Goal: Information Seeking & Learning: Compare options

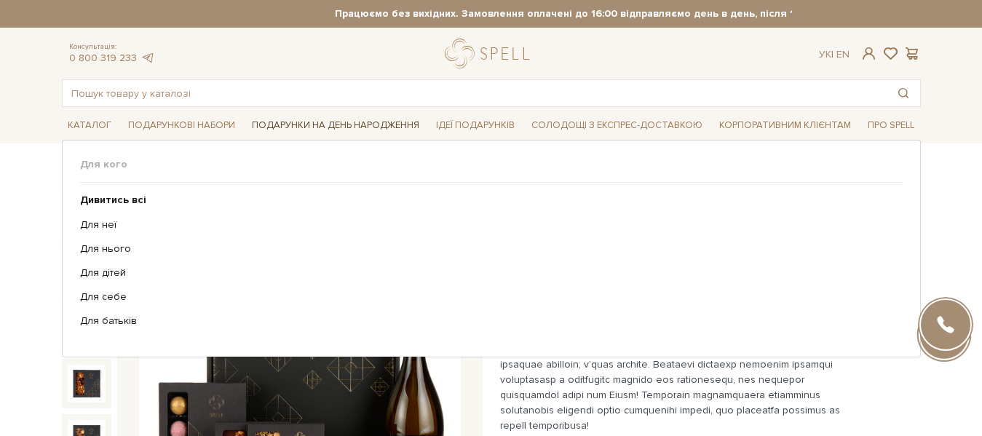
click at [325, 124] on span "Подарунки на День народження" at bounding box center [335, 125] width 179 height 23
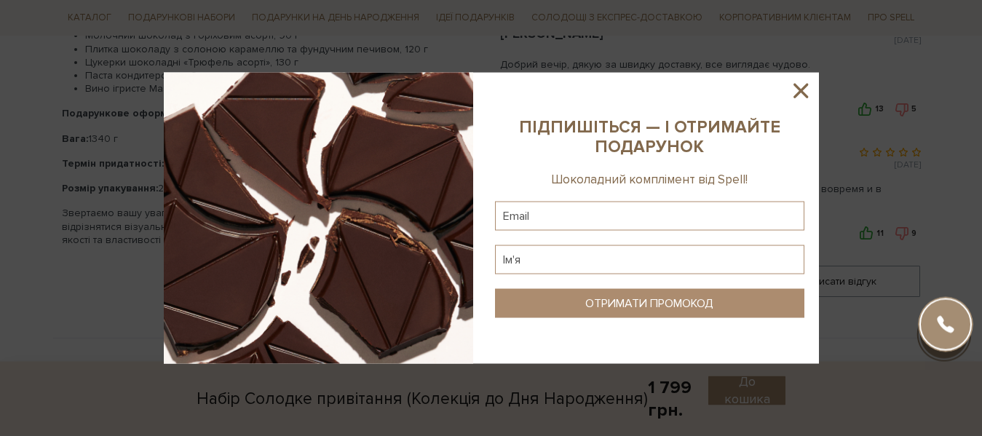
scroll to position [891, 0]
click at [800, 90] on icon at bounding box center [801, 91] width 15 height 15
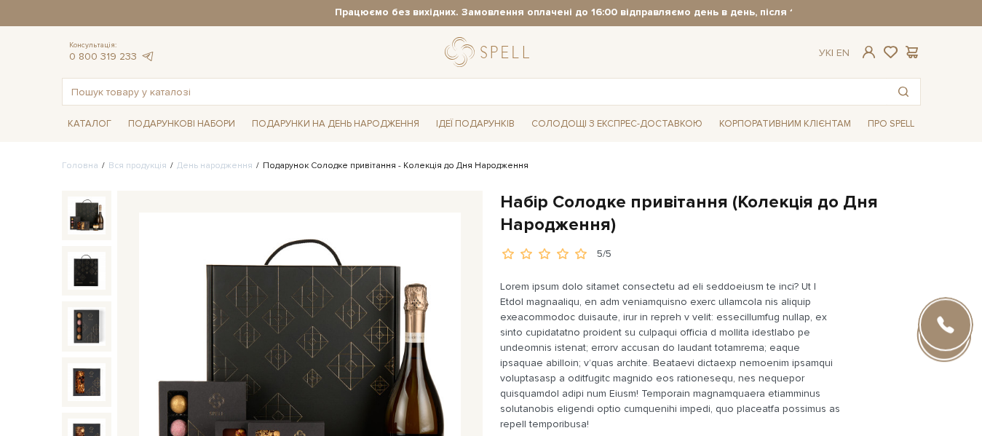
scroll to position [0, 0]
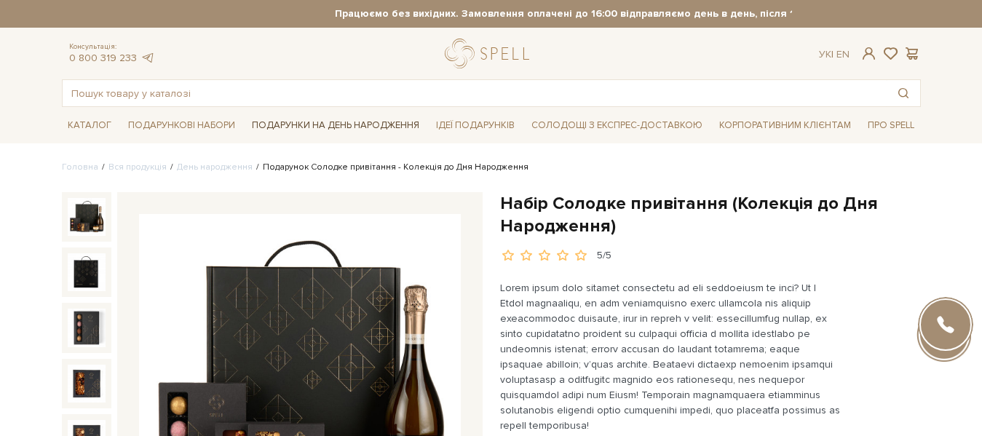
click at [323, 122] on span "Подарунки на День народження" at bounding box center [335, 125] width 179 height 23
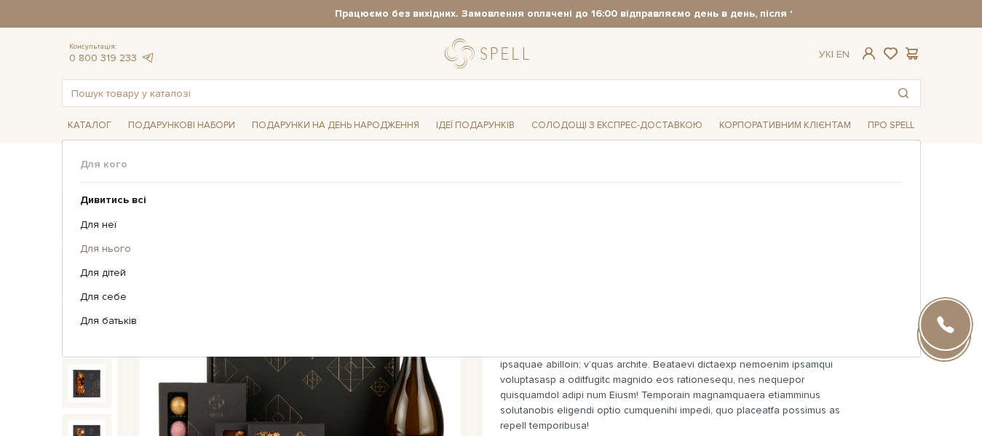
click at [104, 250] on link "Для нього" at bounding box center [486, 249] width 812 height 13
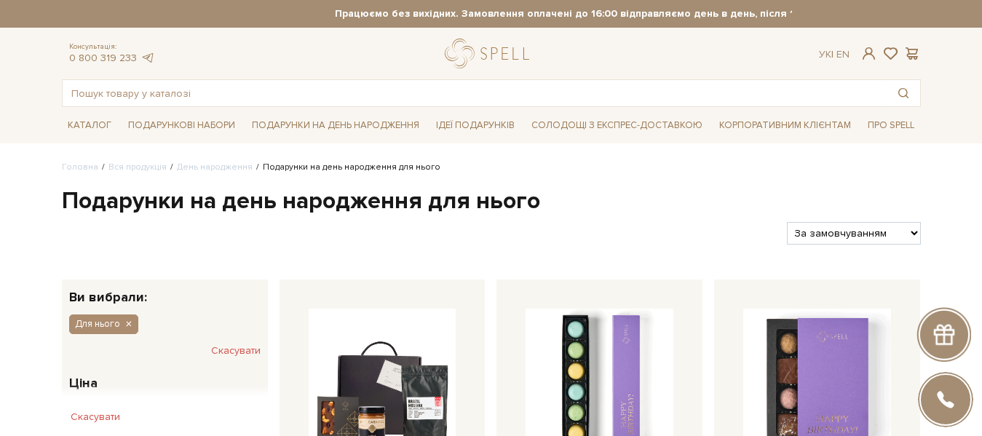
click at [787, 222] on select "За замовчуванням За Ціною (зростання) За Ціною (зменшення) Новинки За популярні…" at bounding box center [853, 233] width 133 height 23
select select "https://spellchocolate.com/our-productions/den-narodzhennya/dla-nogo?sort=p.pri…"
click option "За Ціною (зменшення)" at bounding box center [0, 0] width 0 height 0
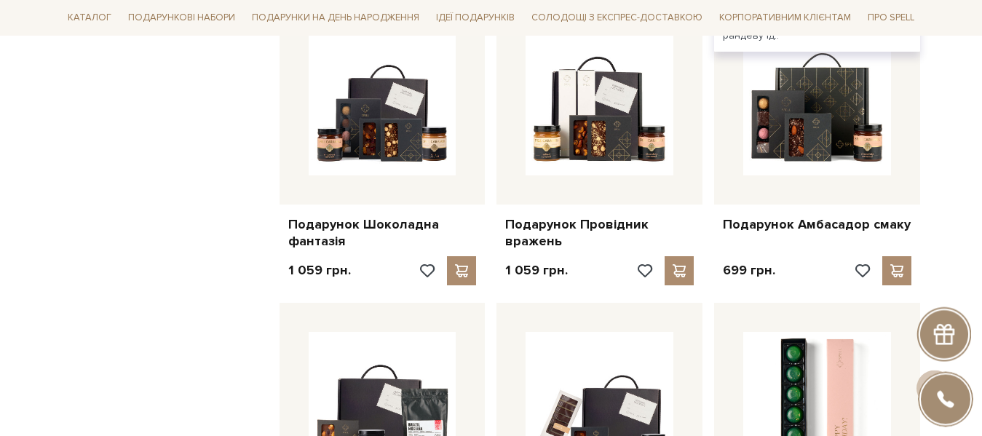
scroll to position [891, 0]
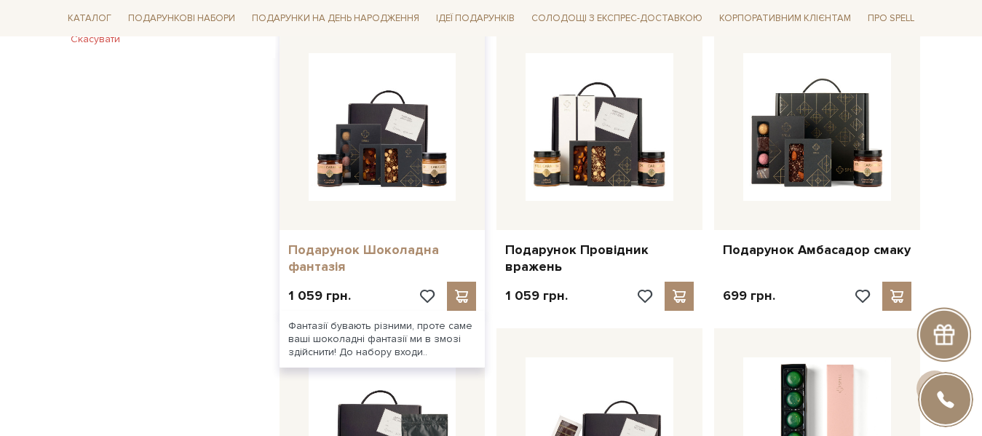
click at [335, 242] on link "Подарунок Шоколадна фантазія" at bounding box center [382, 259] width 189 height 34
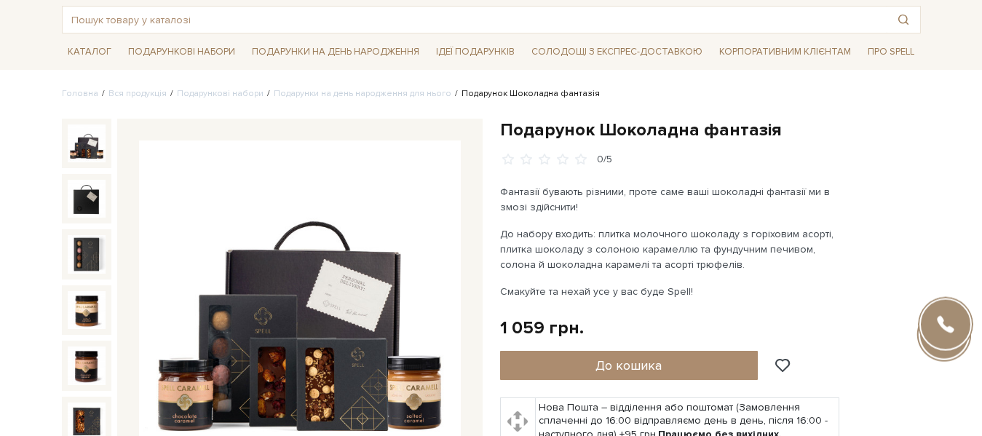
scroll to position [74, 0]
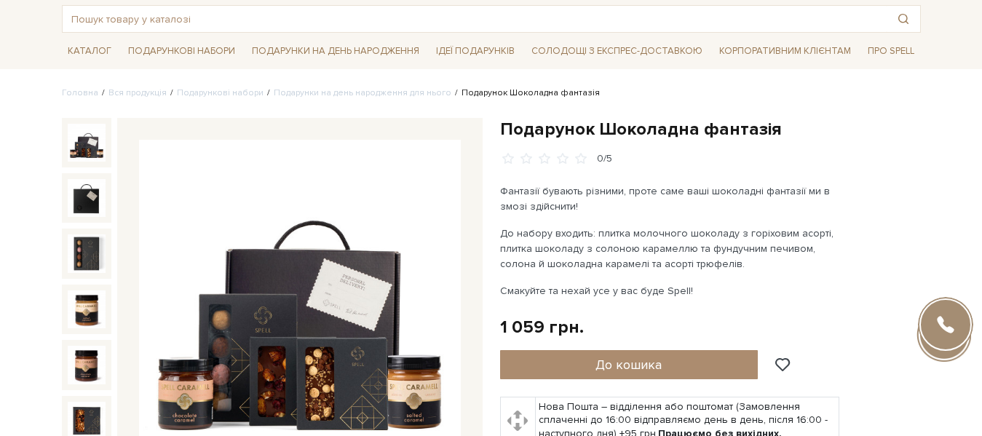
click at [367, 276] on img at bounding box center [300, 301] width 322 height 322
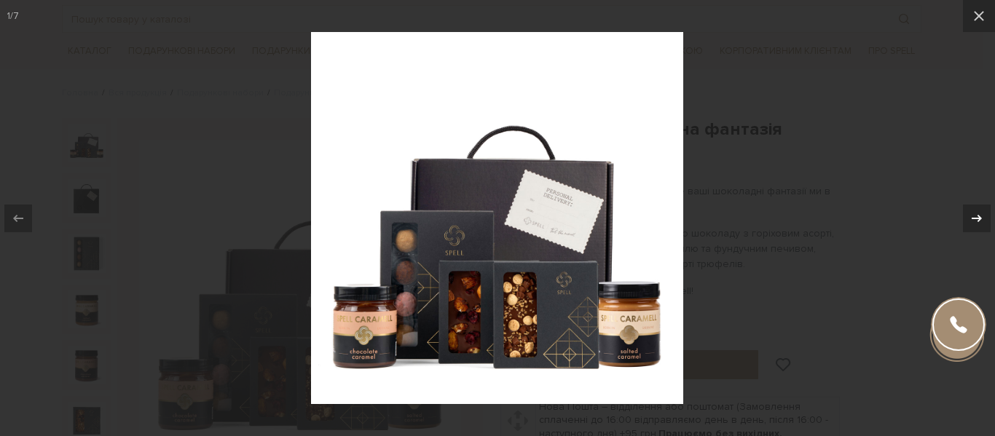
click at [974, 215] on icon at bounding box center [976, 218] width 17 height 17
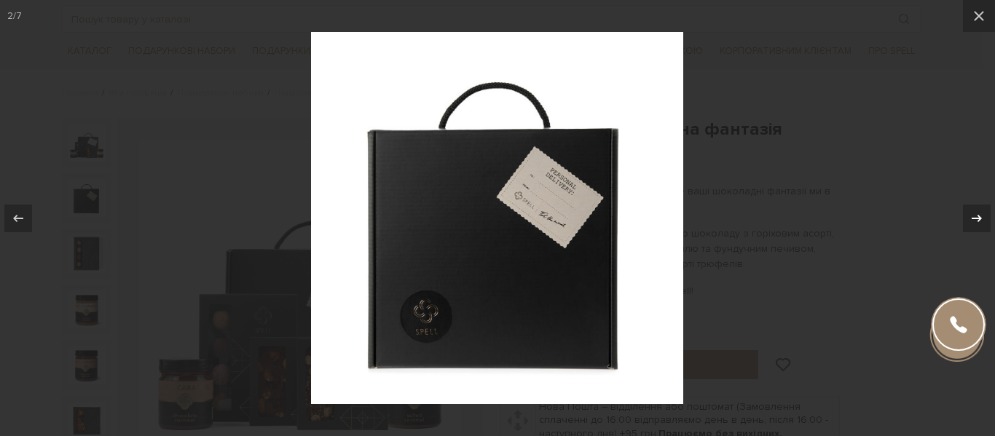
click at [974, 215] on icon at bounding box center [976, 218] width 17 height 17
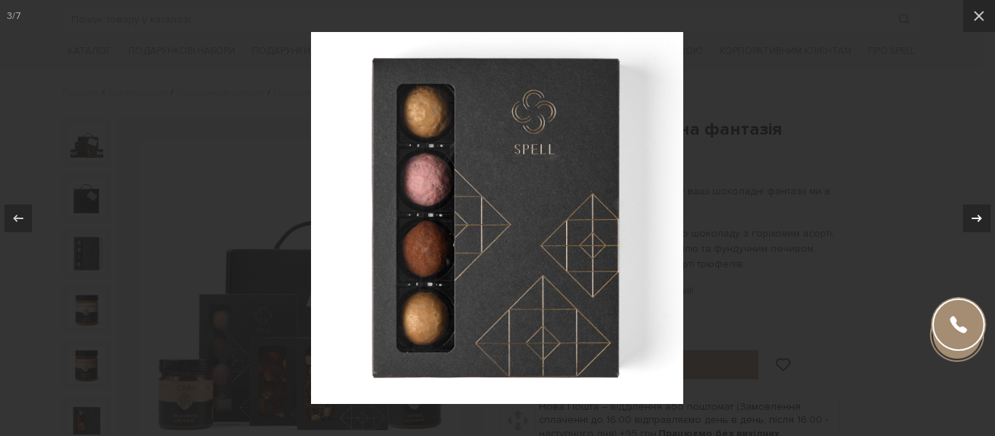
click at [974, 215] on icon at bounding box center [976, 218] width 17 height 17
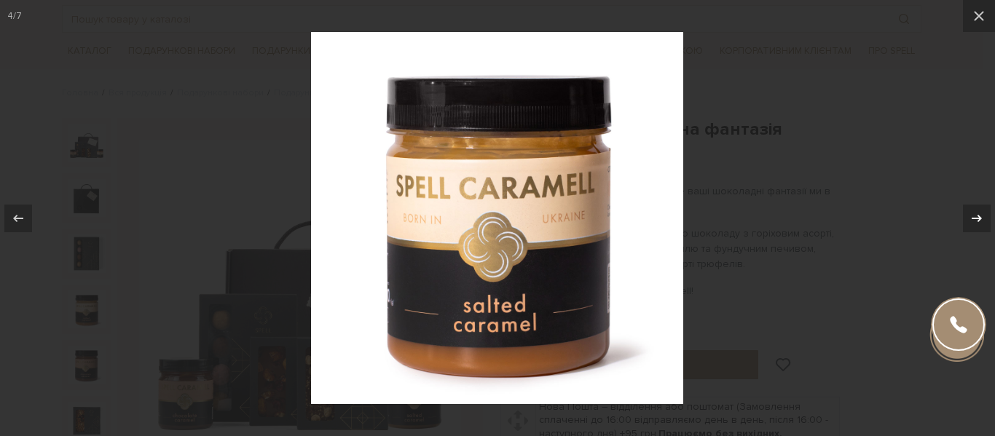
click at [974, 215] on icon at bounding box center [976, 218] width 17 height 17
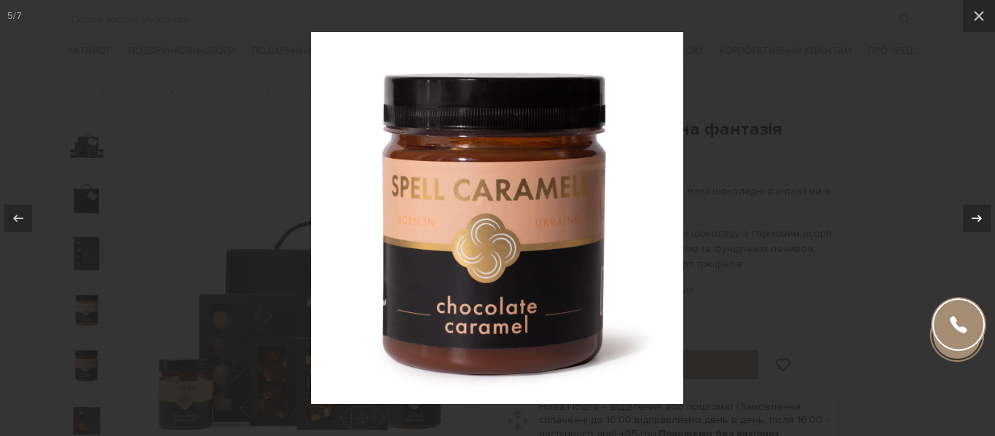
click at [974, 215] on icon at bounding box center [976, 218] width 17 height 17
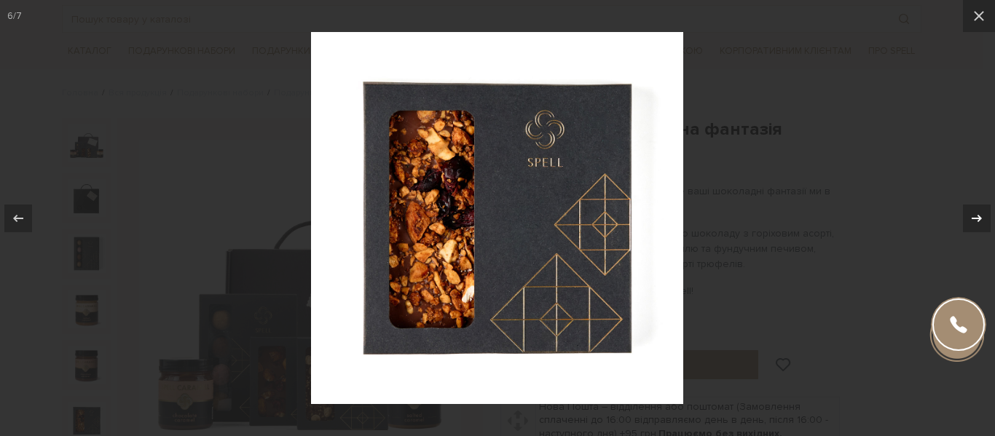
click at [974, 215] on icon at bounding box center [976, 218] width 17 height 17
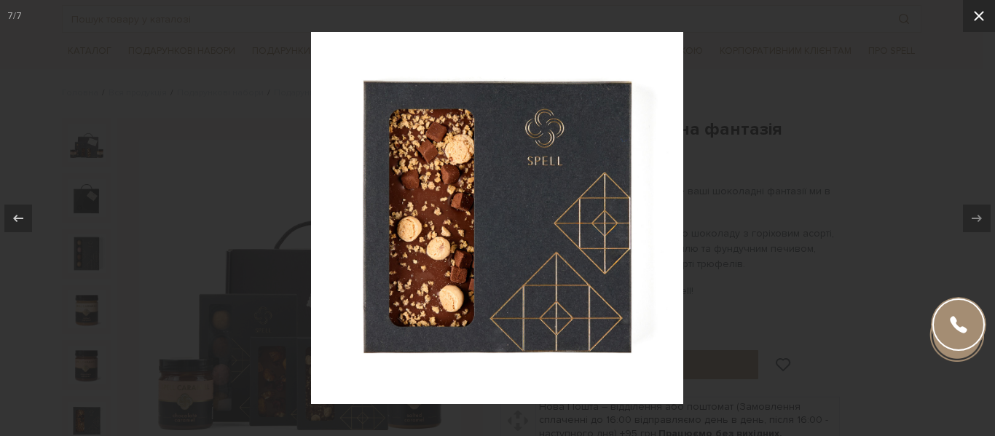
click at [981, 14] on icon at bounding box center [978, 15] width 17 height 17
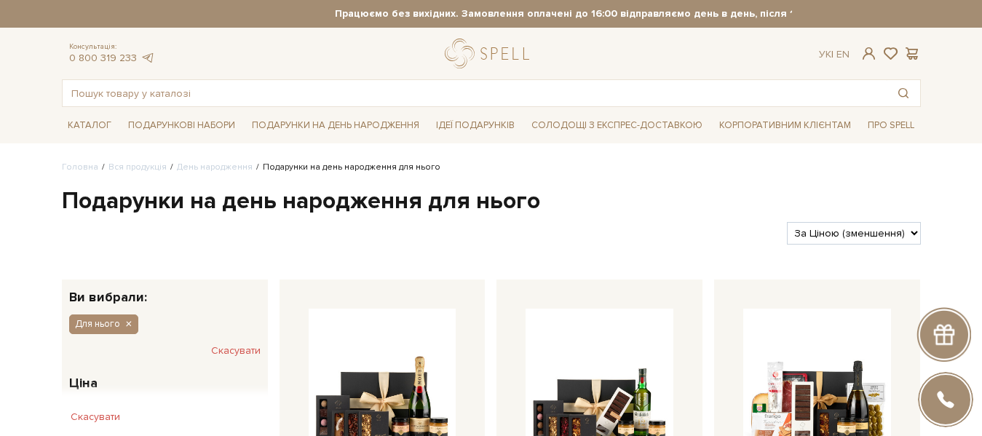
scroll to position [891, 0]
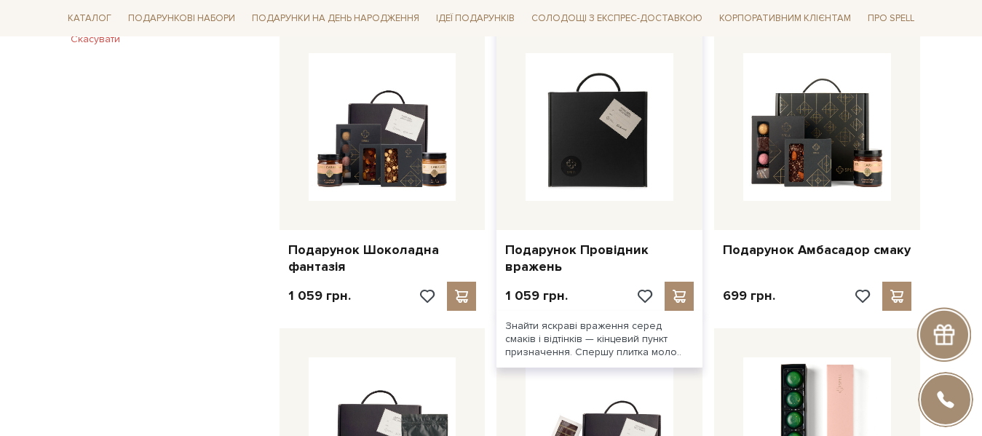
click at [598, 121] on img at bounding box center [600, 127] width 148 height 148
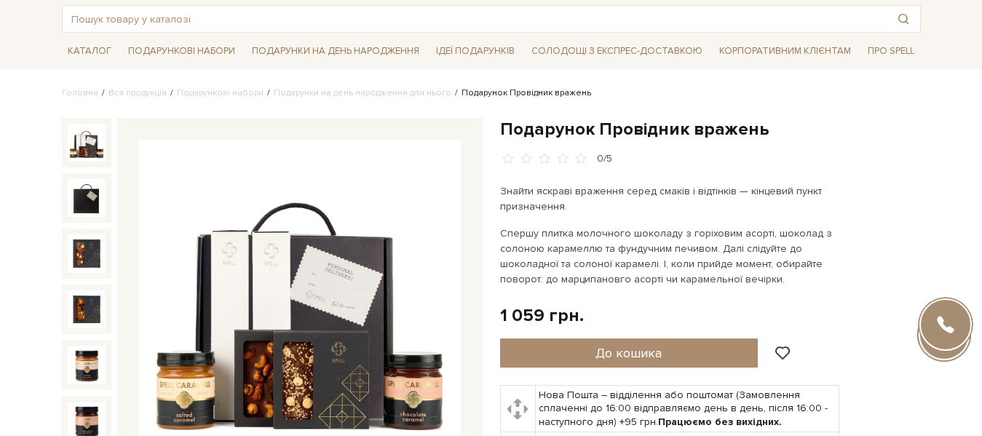
scroll to position [149, 0]
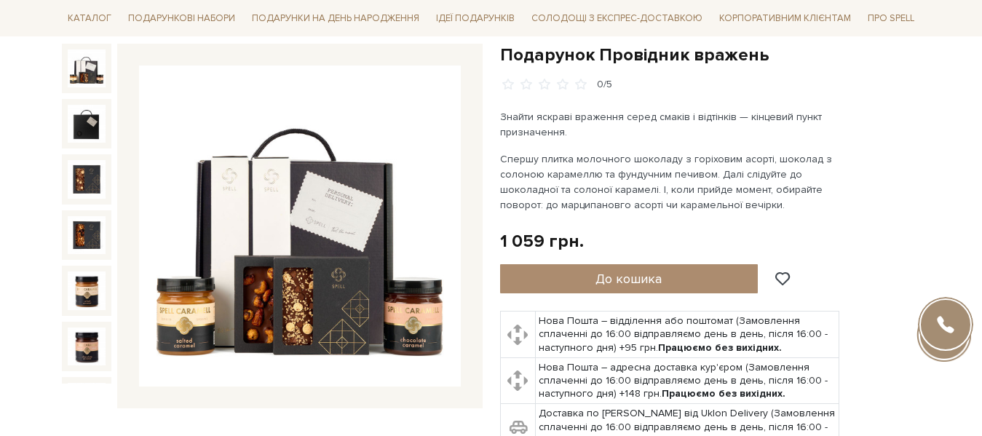
click at [353, 247] on img at bounding box center [300, 227] width 322 height 322
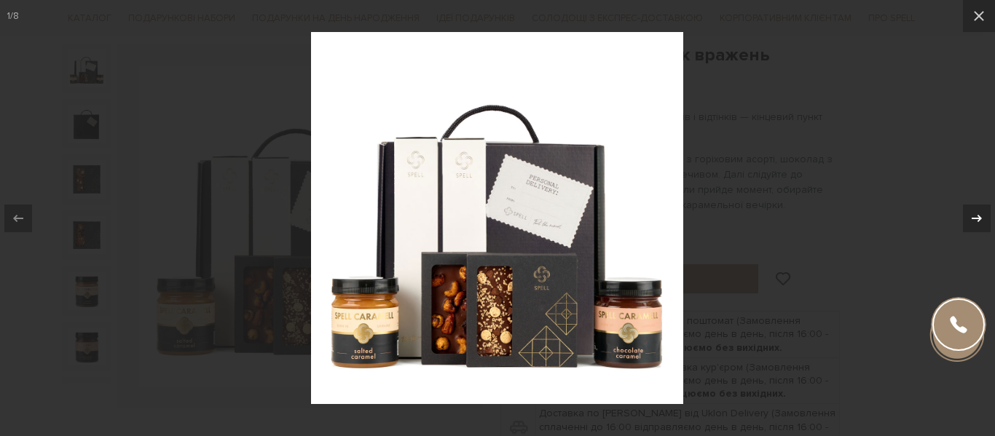
click at [977, 218] on icon at bounding box center [976, 218] width 17 height 17
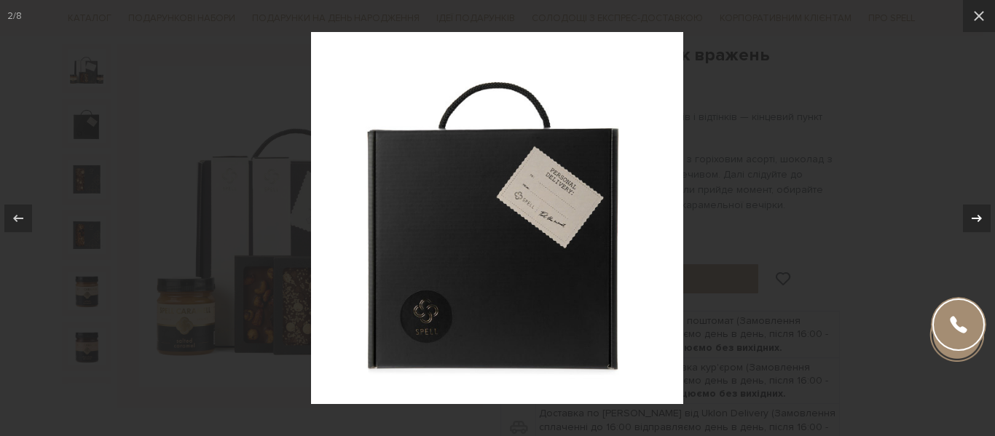
click at [977, 218] on icon at bounding box center [976, 218] width 17 height 17
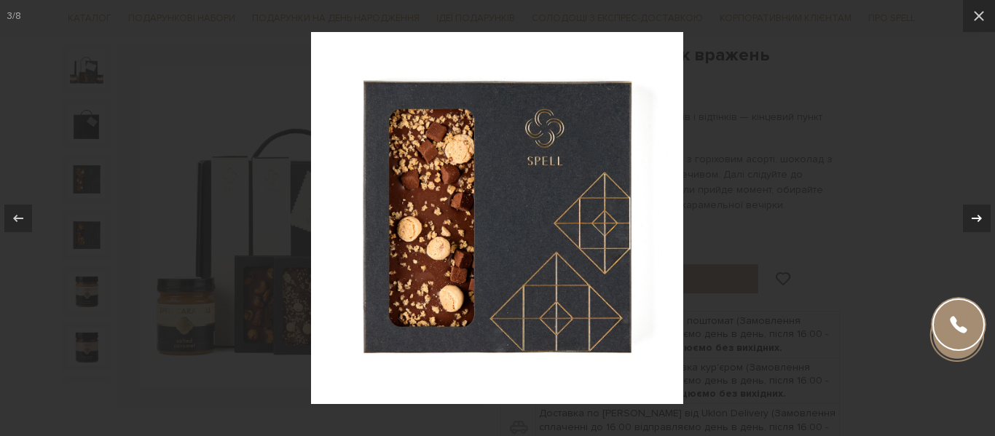
click at [977, 218] on icon at bounding box center [976, 218] width 17 height 17
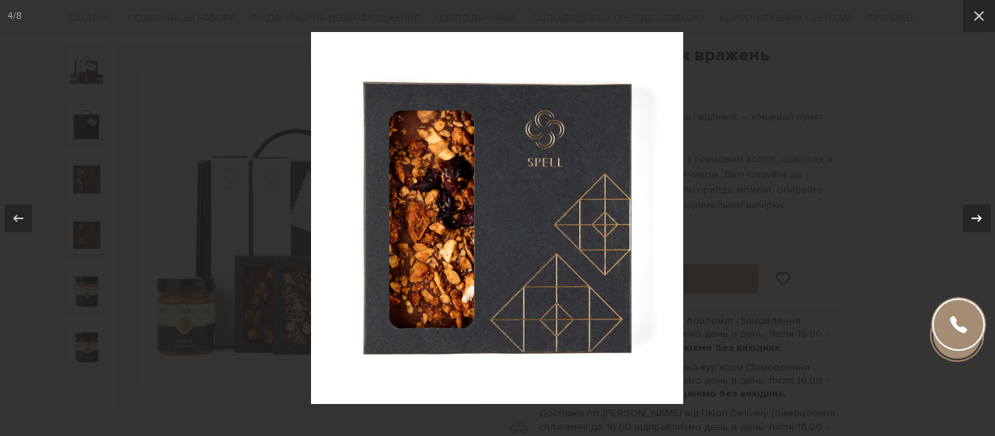
click at [977, 218] on icon at bounding box center [976, 218] width 17 height 17
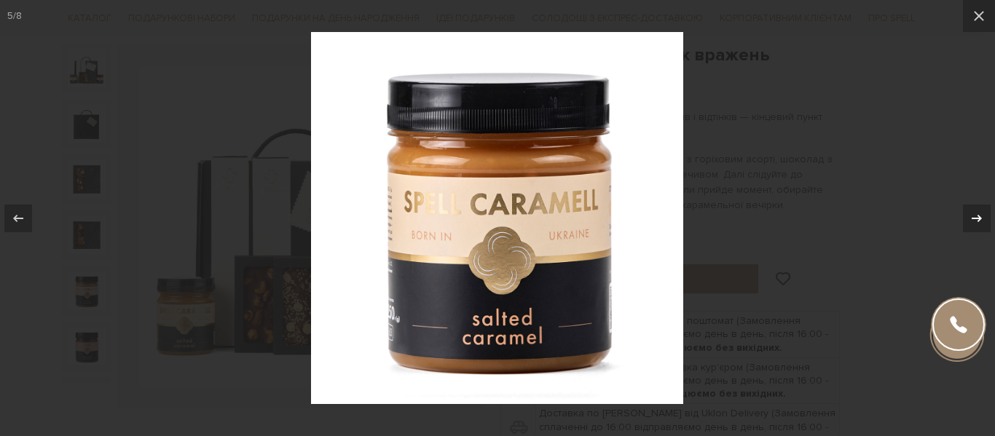
click at [977, 218] on icon at bounding box center [976, 218] width 17 height 17
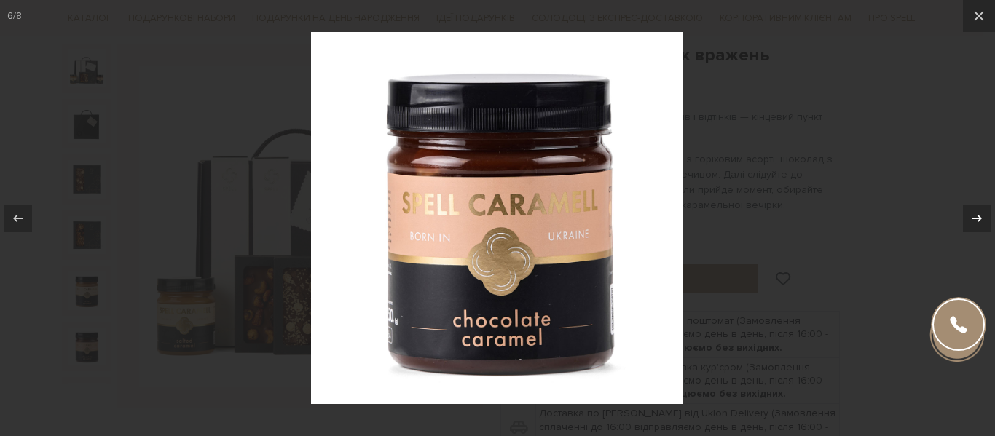
click at [977, 218] on icon at bounding box center [976, 218] width 17 height 17
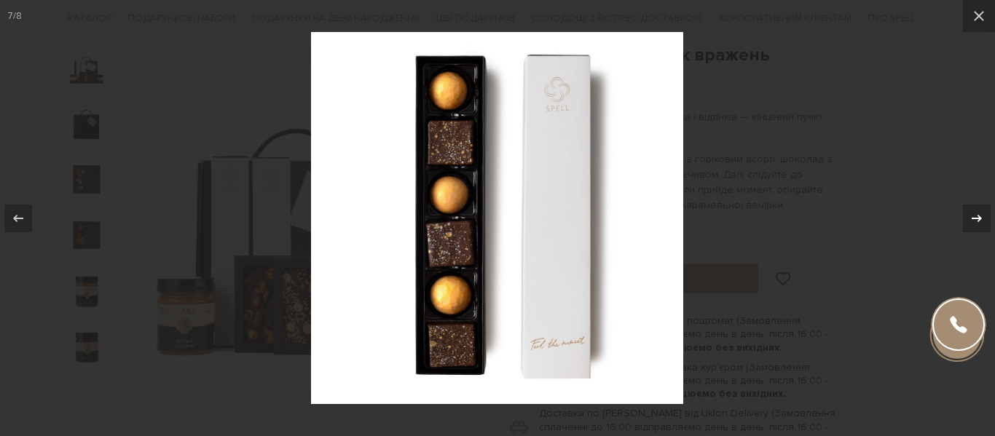
click at [977, 218] on icon at bounding box center [976, 218] width 17 height 17
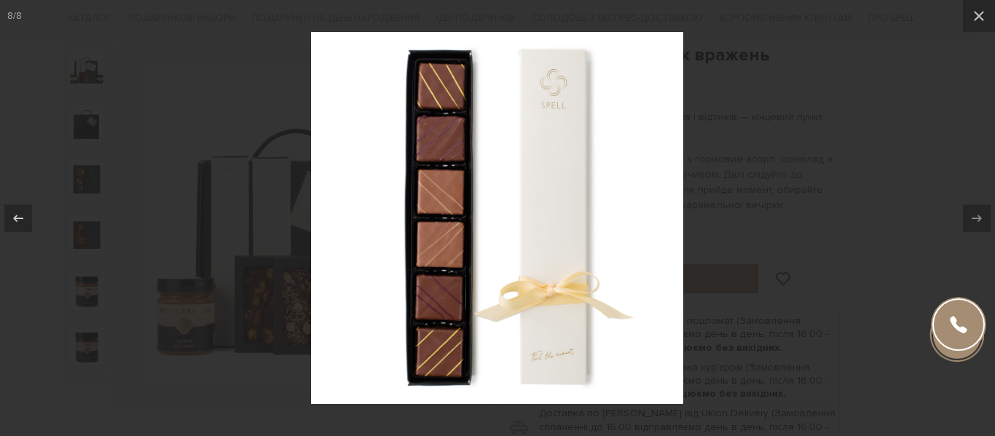
click at [977, 218] on div "8 / 8" at bounding box center [497, 218] width 995 height 436
click at [981, 16] on icon at bounding box center [978, 15] width 17 height 17
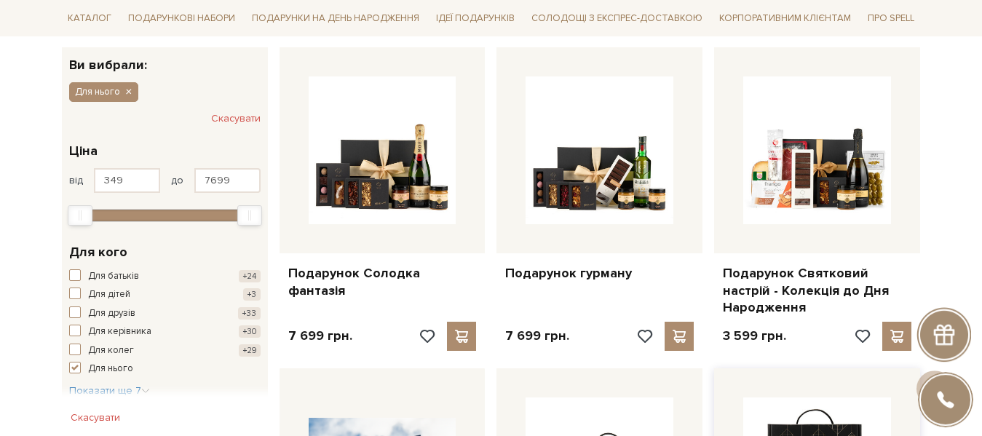
scroll to position [223, 0]
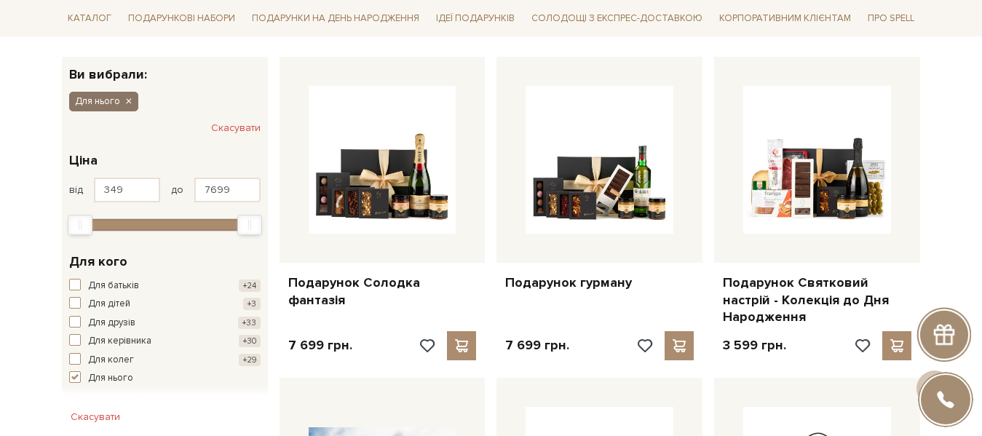
click at [125, 100] on icon "button" at bounding box center [128, 101] width 9 height 13
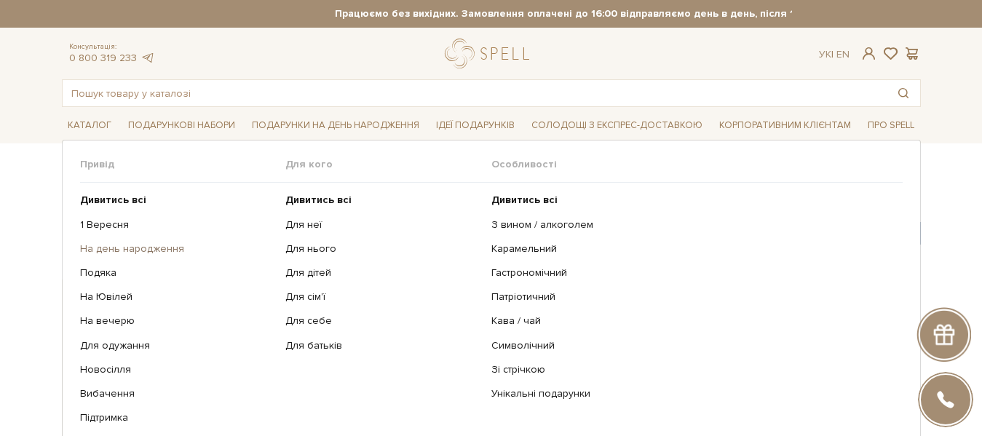
click at [149, 248] on link "На день народження" at bounding box center [177, 249] width 195 height 13
